Goal: Transaction & Acquisition: Book appointment/travel/reservation

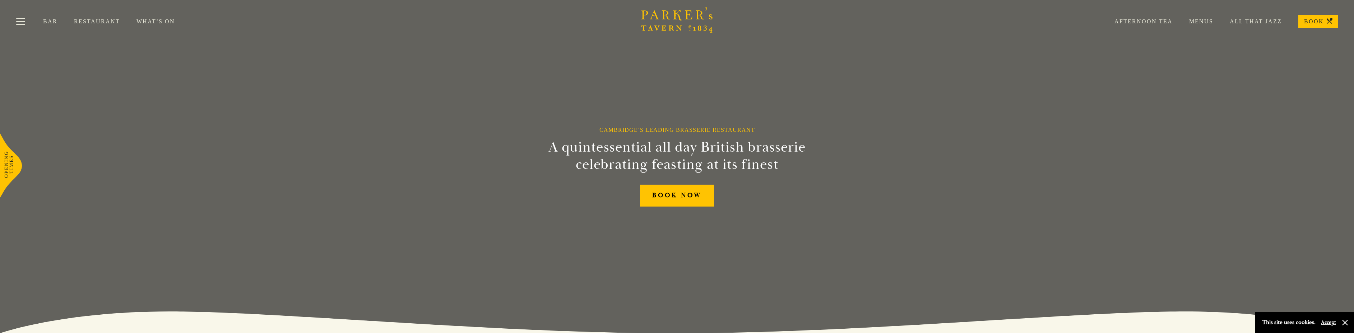
click at [1193, 20] on link "Menus" at bounding box center [1193, 21] width 41 height 7
click at [1162, 23] on link "Afternoon Tea" at bounding box center [1135, 21] width 75 height 7
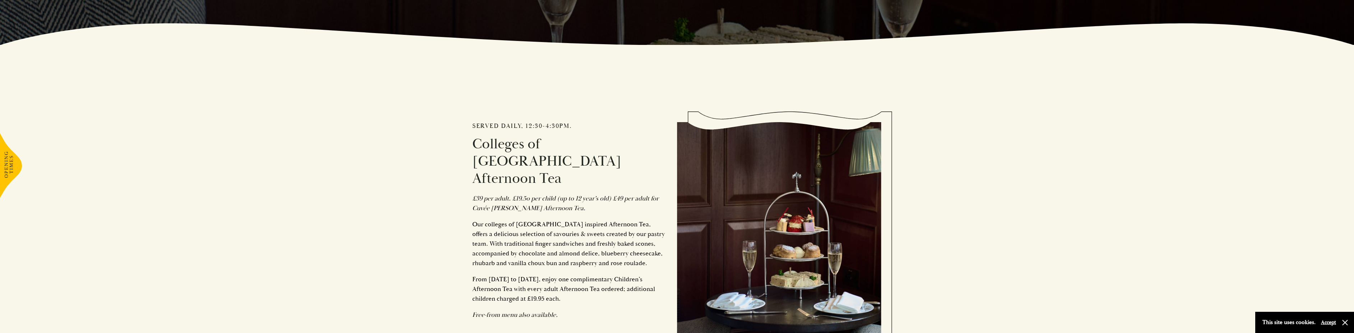
scroll to position [345, 0]
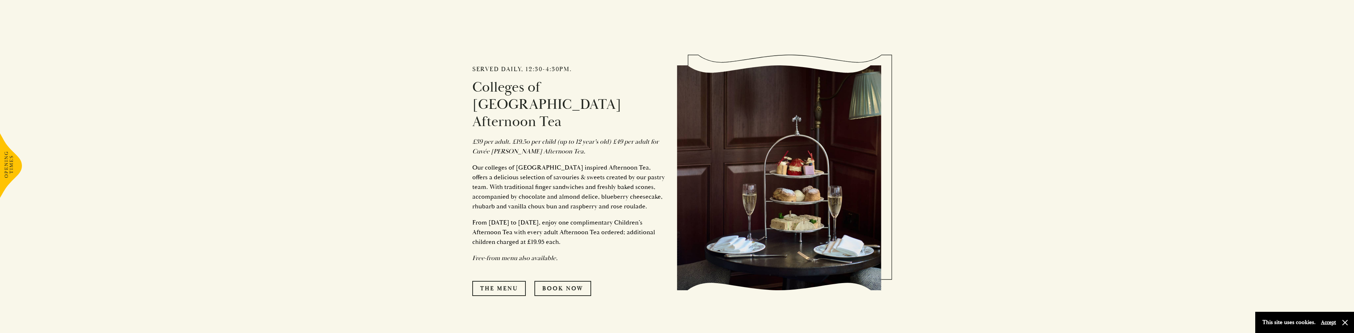
click at [534, 163] on p "Our colleges of Cambridge inspired Afternoon Tea, offers a delicious selection …" at bounding box center [569, 187] width 194 height 48
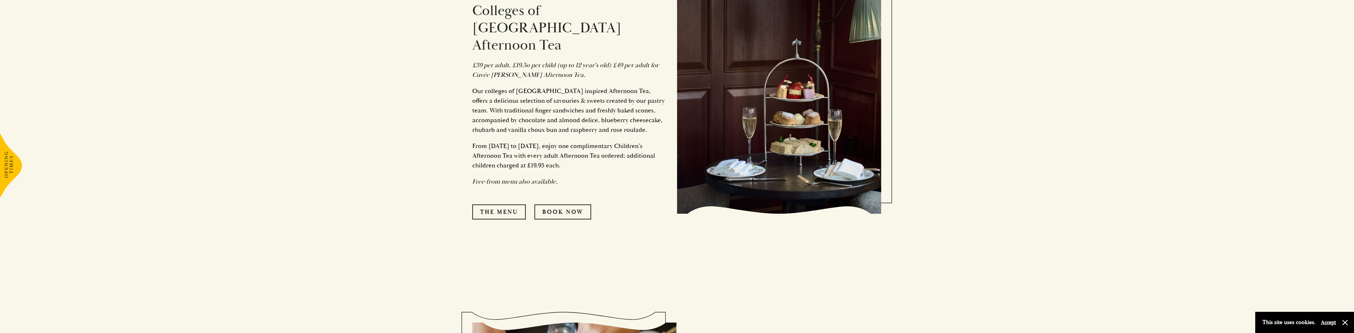
scroll to position [474, 0]
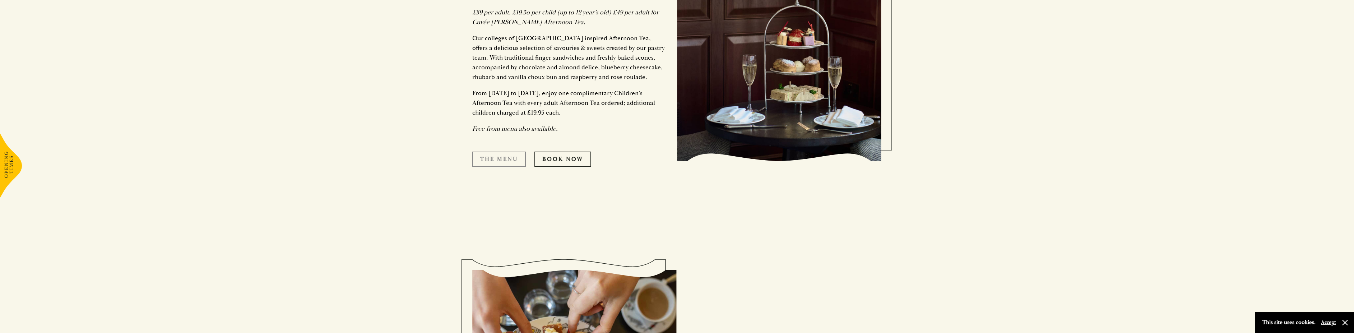
click at [502, 152] on link "The Menu" at bounding box center [499, 159] width 54 height 15
